Goal: Information Seeking & Learning: Learn about a topic

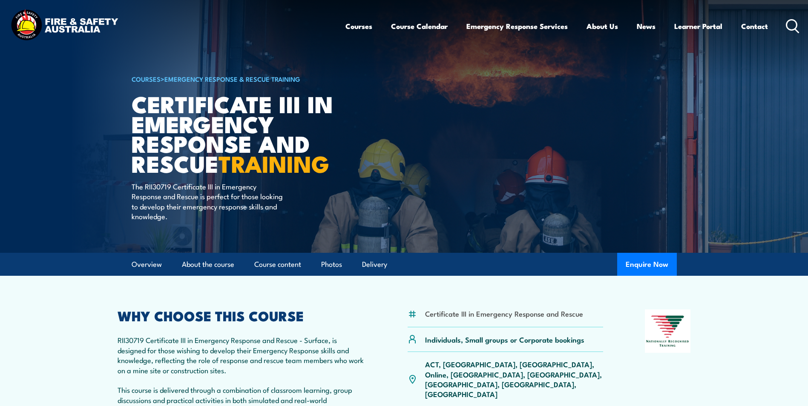
scroll to position [170, 0]
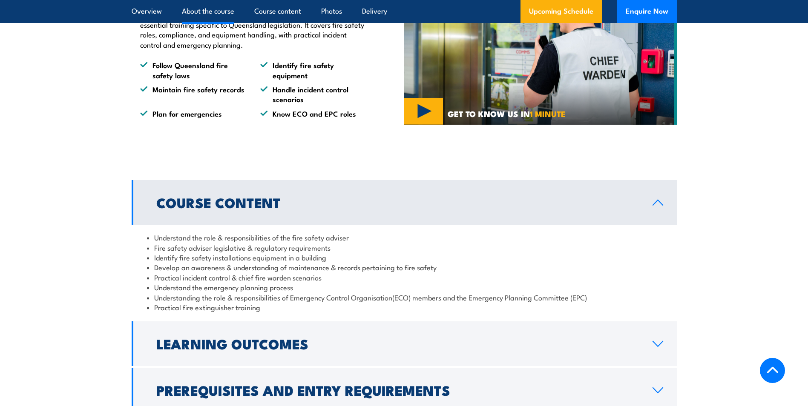
scroll to position [767, 0]
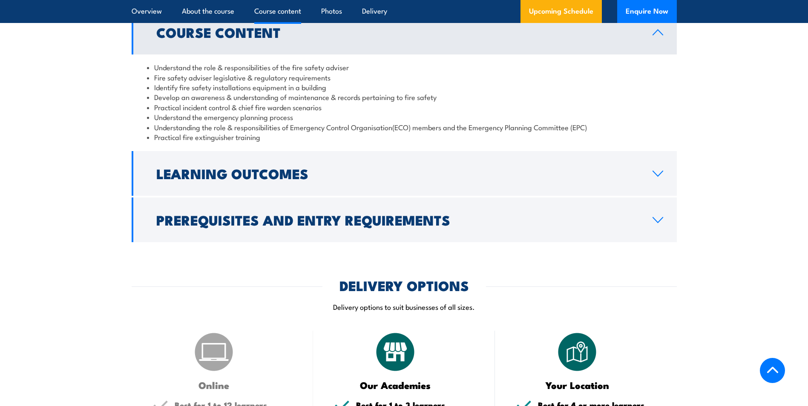
click at [258, 142] on li "Practical fire extinguisher training" at bounding box center [404, 137] width 514 height 10
click at [262, 142] on li "Practical fire extinguisher training" at bounding box center [404, 137] width 514 height 10
click at [260, 142] on li "Practical fire extinguisher training" at bounding box center [404, 137] width 514 height 10
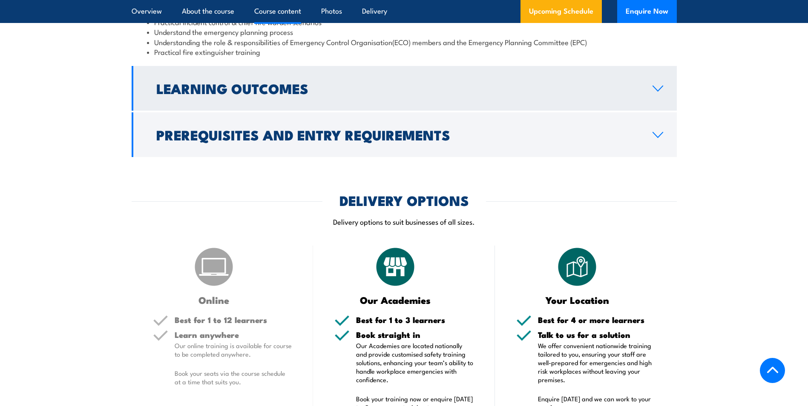
click at [300, 94] on h2 "Learning Outcomes" at bounding box center [397, 88] width 483 height 12
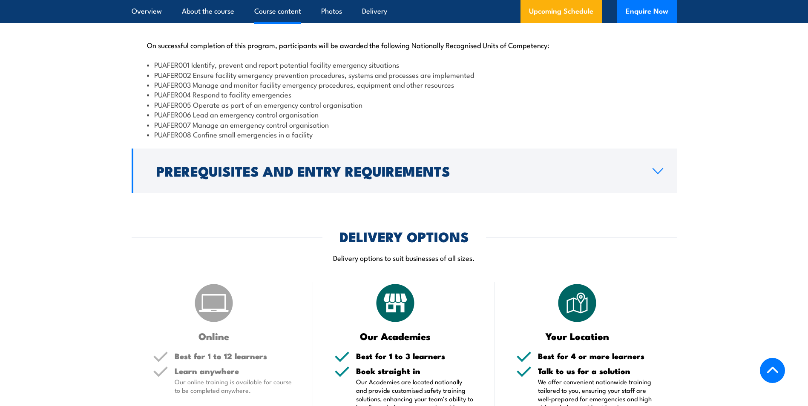
scroll to position [803, 0]
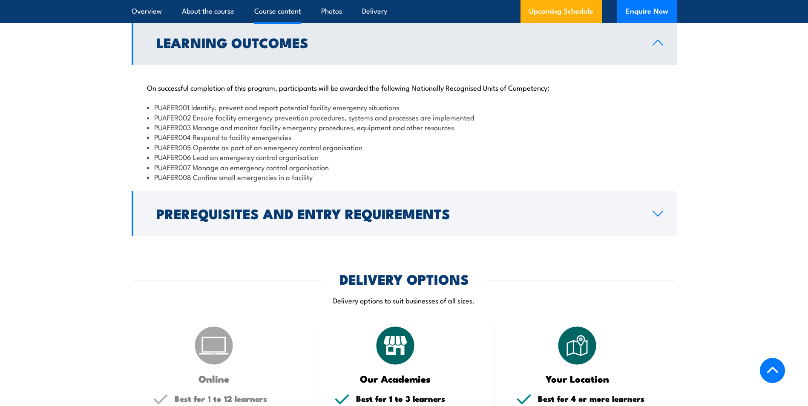
click at [318, 65] on link "Learning Outcomes" at bounding box center [404, 42] width 545 height 45
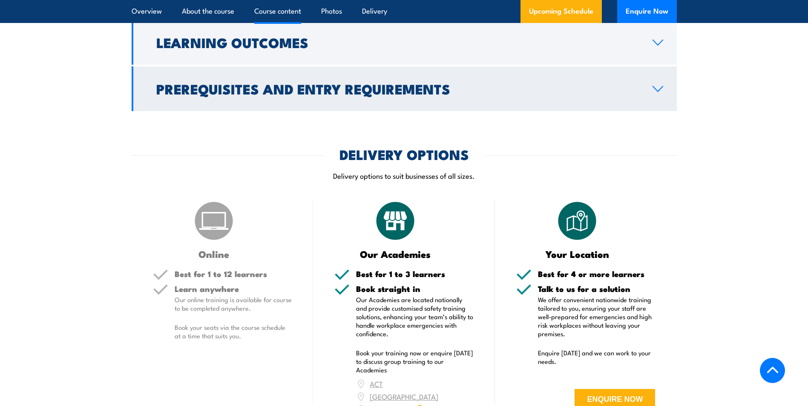
click at [296, 95] on h2 "Prerequisites and Entry Requirements" at bounding box center [397, 89] width 483 height 12
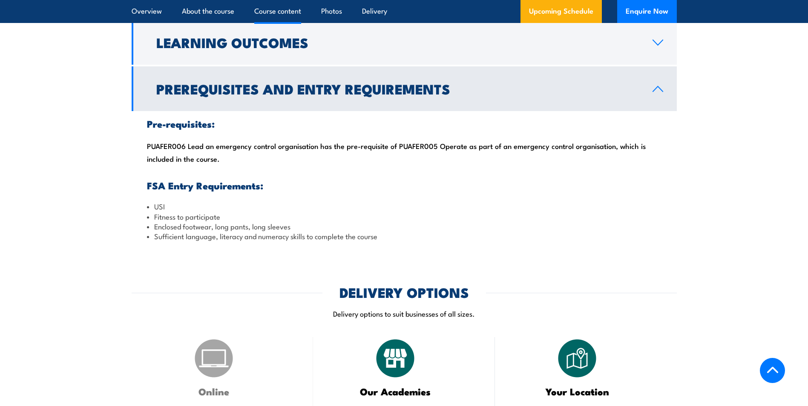
click at [295, 95] on h2 "Prerequisites and Entry Requirements" at bounding box center [397, 89] width 483 height 12
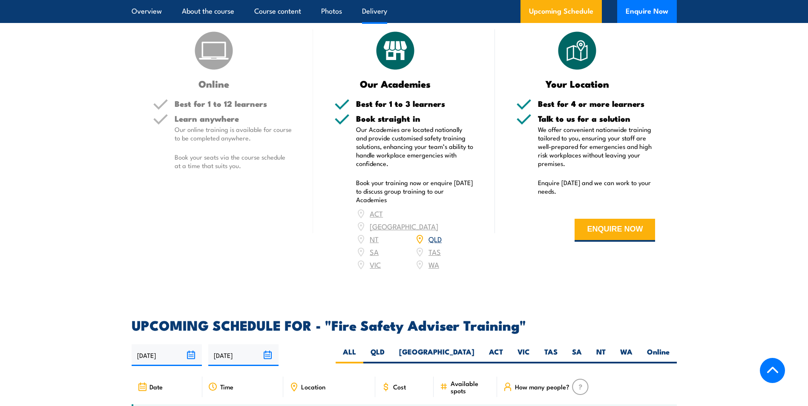
scroll to position [1058, 0]
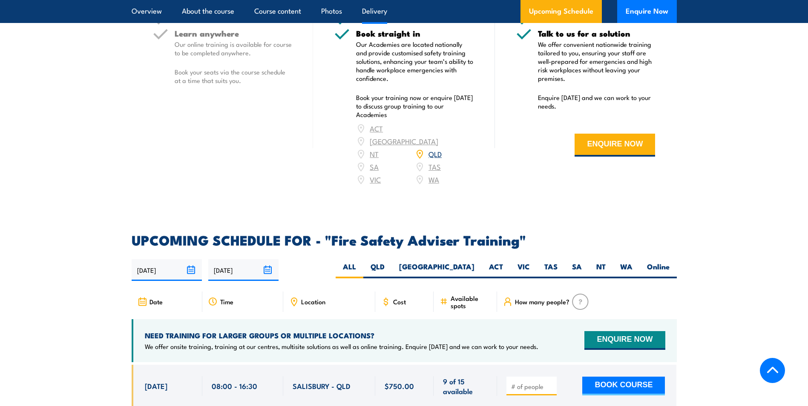
click at [219, 84] on div "Learn anywhere Our online training is available for course to be completed anyw…" at bounding box center [234, 63] width 118 height 69
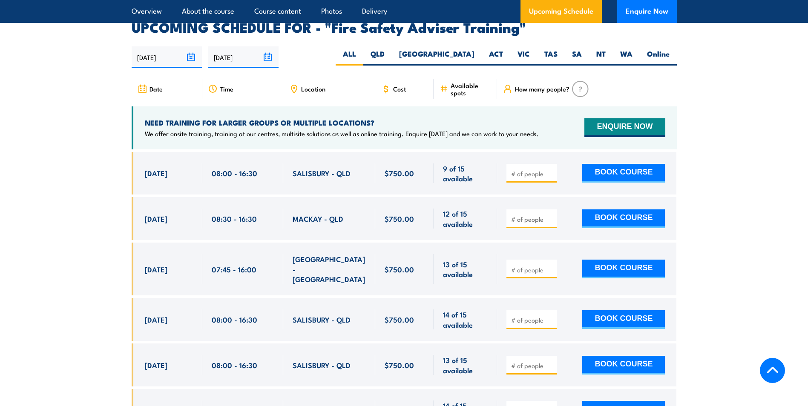
scroll to position [1314, 0]
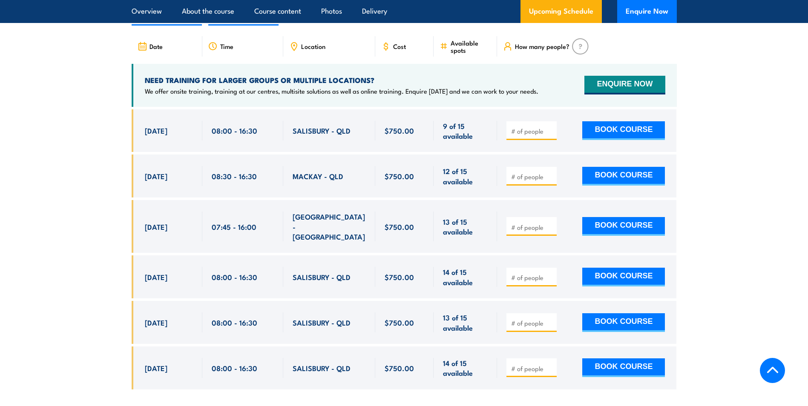
click at [526, 226] on input "number" at bounding box center [532, 227] width 43 height 9
click at [530, 231] on input "number" at bounding box center [532, 227] width 43 height 9
type input "1"
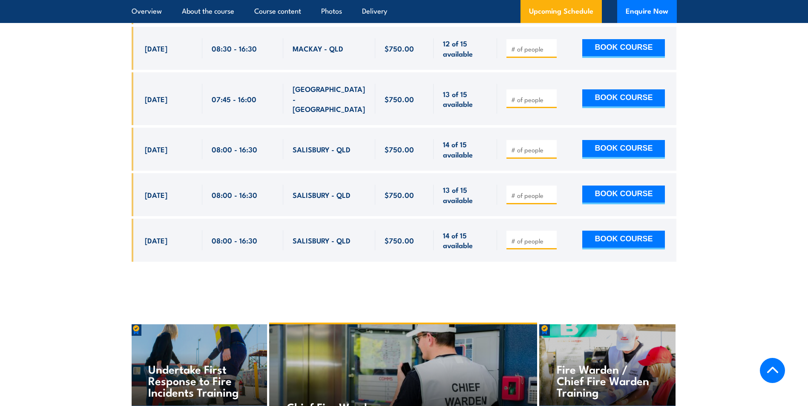
scroll to position [1612, 0]
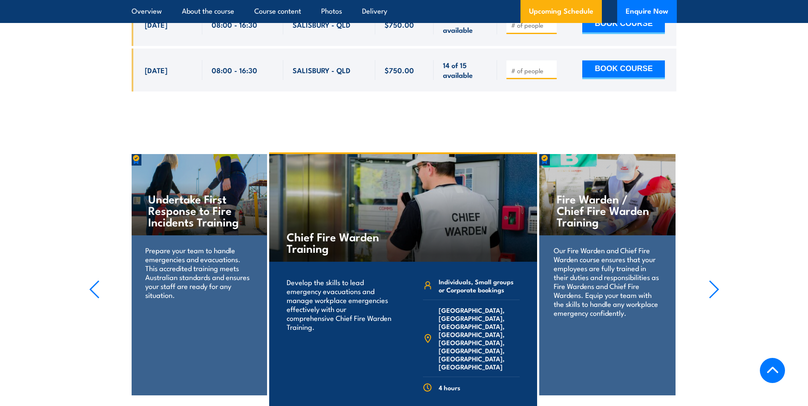
click at [772, 191] on section "Fire Extinguisher Training Train your team in essential fire safety. Learn to u…" at bounding box center [404, 285] width 808 height 267
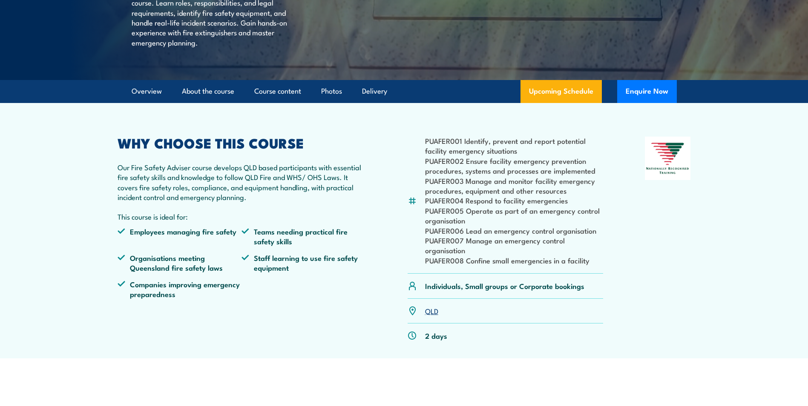
scroll to position [0, 0]
